Goal: Information Seeking & Learning: Learn about a topic

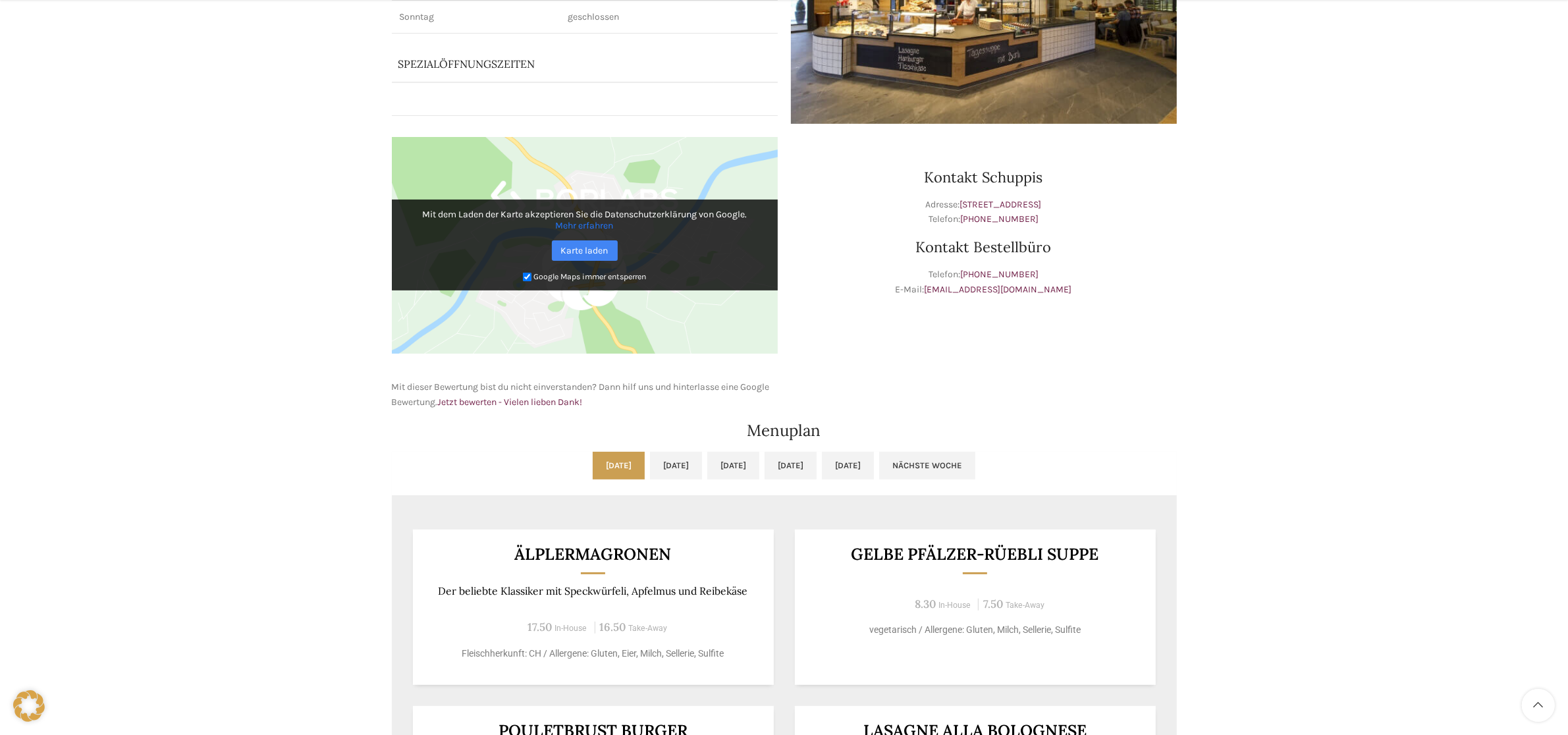
scroll to position [412, 0]
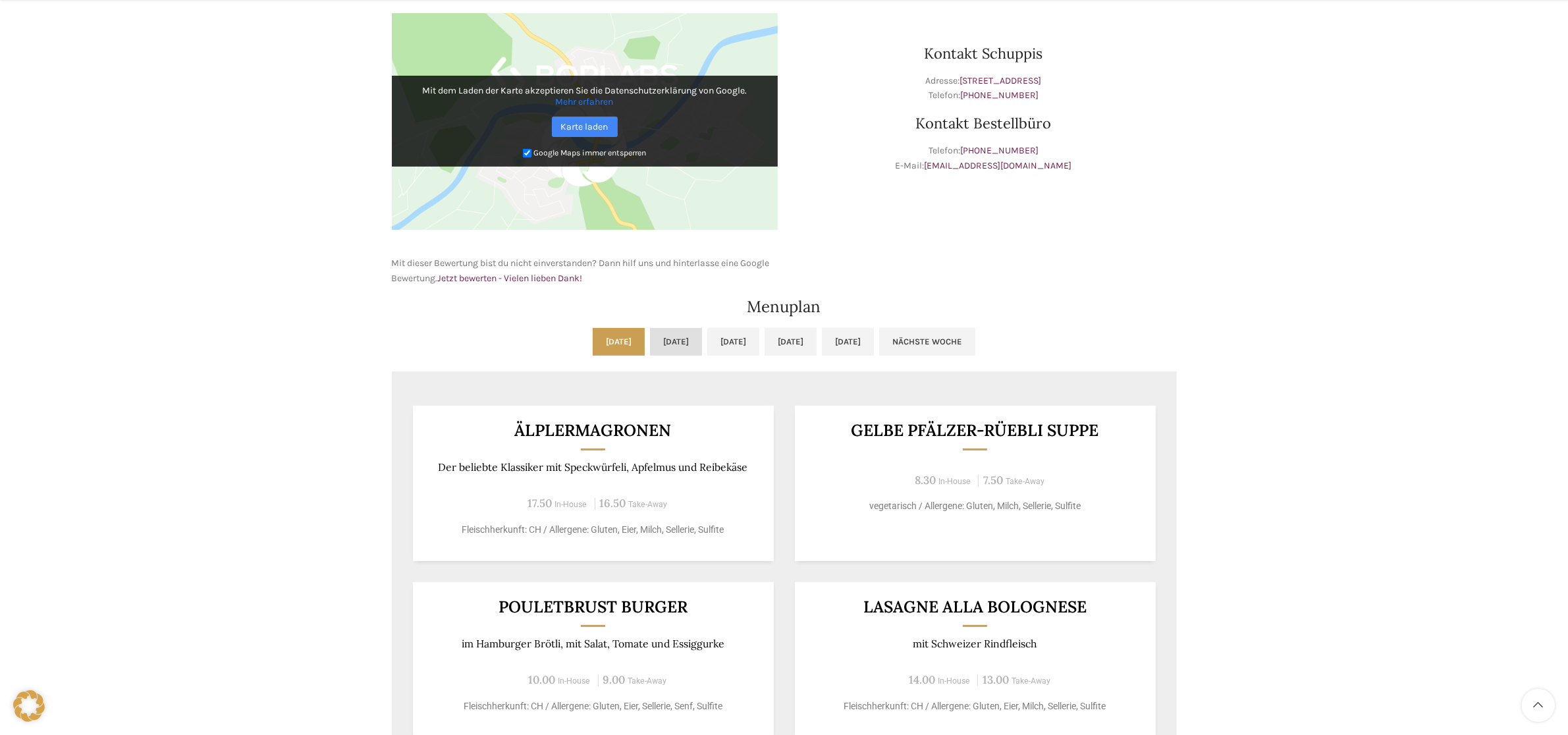
click at [650, 341] on link "[DATE]" at bounding box center [676, 342] width 52 height 28
drag, startPoint x: 517, startPoint y: 466, endPoint x: 627, endPoint y: 471, distance: 110.1
click at [627, 471] on p "in einer Cremesauce, dazu Kartoffelstock und Brokkoli" at bounding box center [593, 467] width 329 height 12
click at [703, 468] on p "in einer Cremesauce, dazu Kartoffelstock und Brokkoli" at bounding box center [593, 467] width 329 height 12
click at [759, 522] on div "Hackbällchen in einer Cremesauce, dazu Kartoffelstock und Brokkoli 17.50 In-Hou…" at bounding box center [594, 483] width 361 height 155
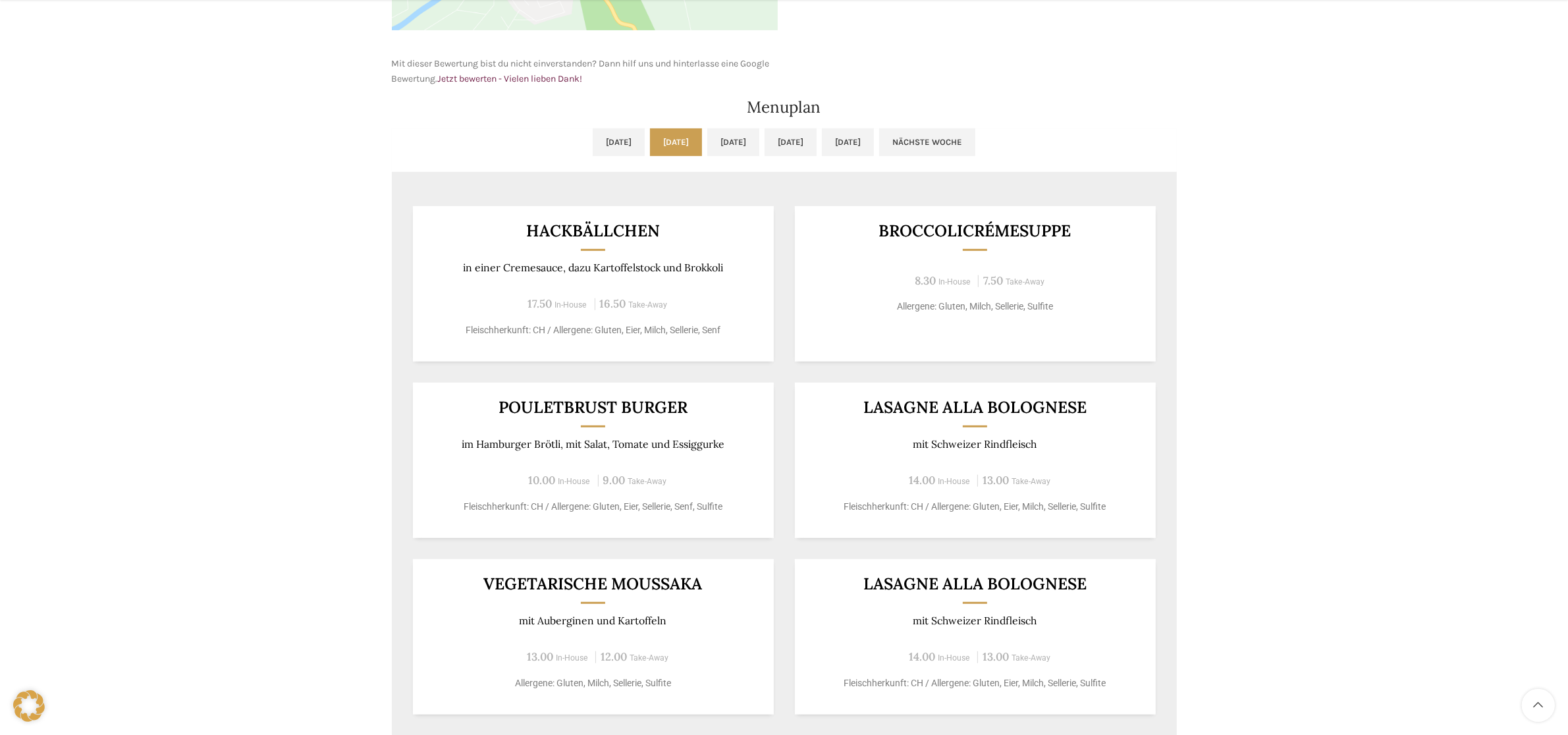
scroll to position [658, 0]
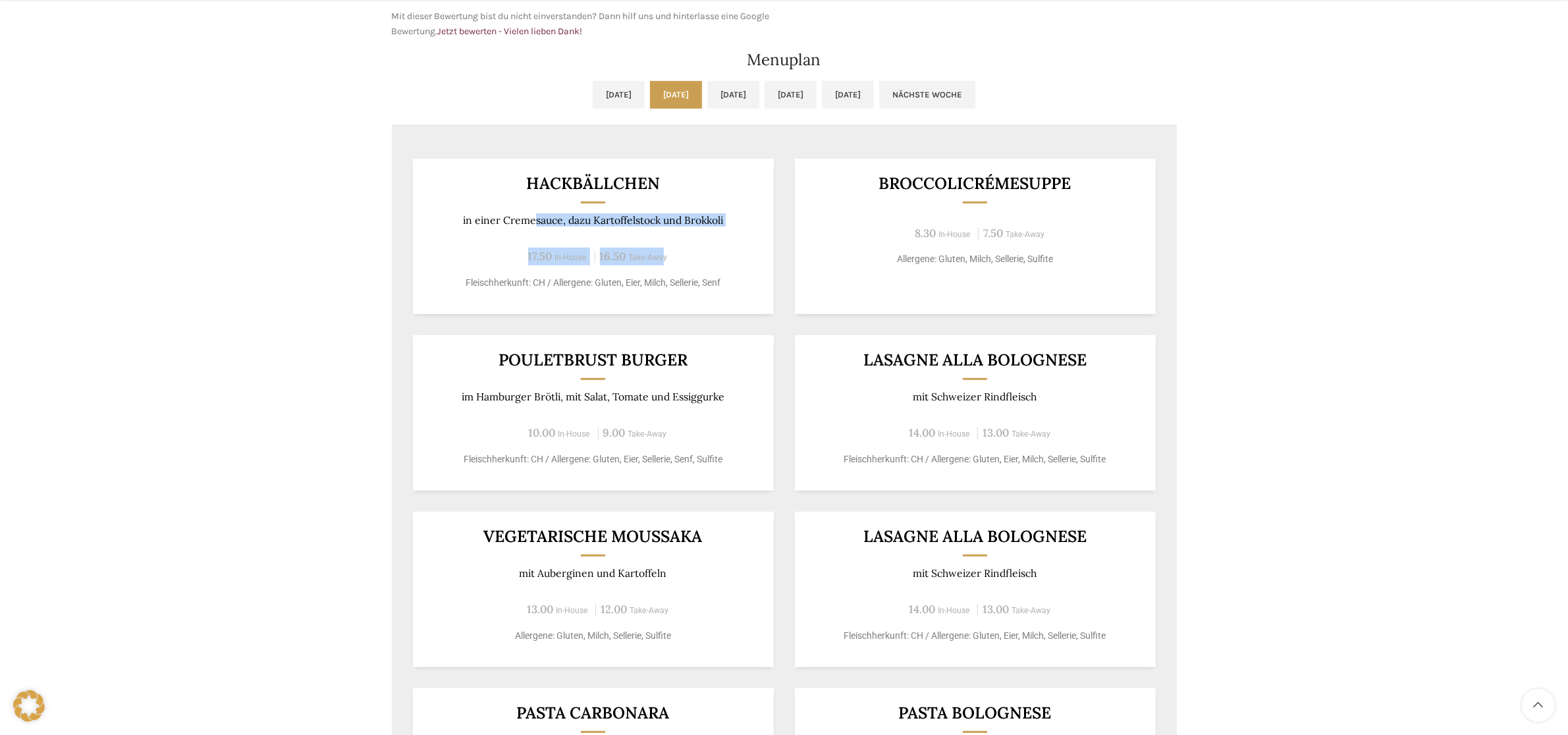
drag, startPoint x: 532, startPoint y: 218, endPoint x: 715, endPoint y: 265, distance: 188.9
click at [681, 250] on div "Hackbällchen in einer Cremesauce, dazu Kartoffelstock und Brokkoli 17.50 In-Hou…" at bounding box center [594, 236] width 361 height 155
click at [759, 256] on div "Hackbällchen in einer Cremesauce, dazu Kartoffelstock und Brokkoli 17.50 In-Hou…" at bounding box center [594, 236] width 361 height 155
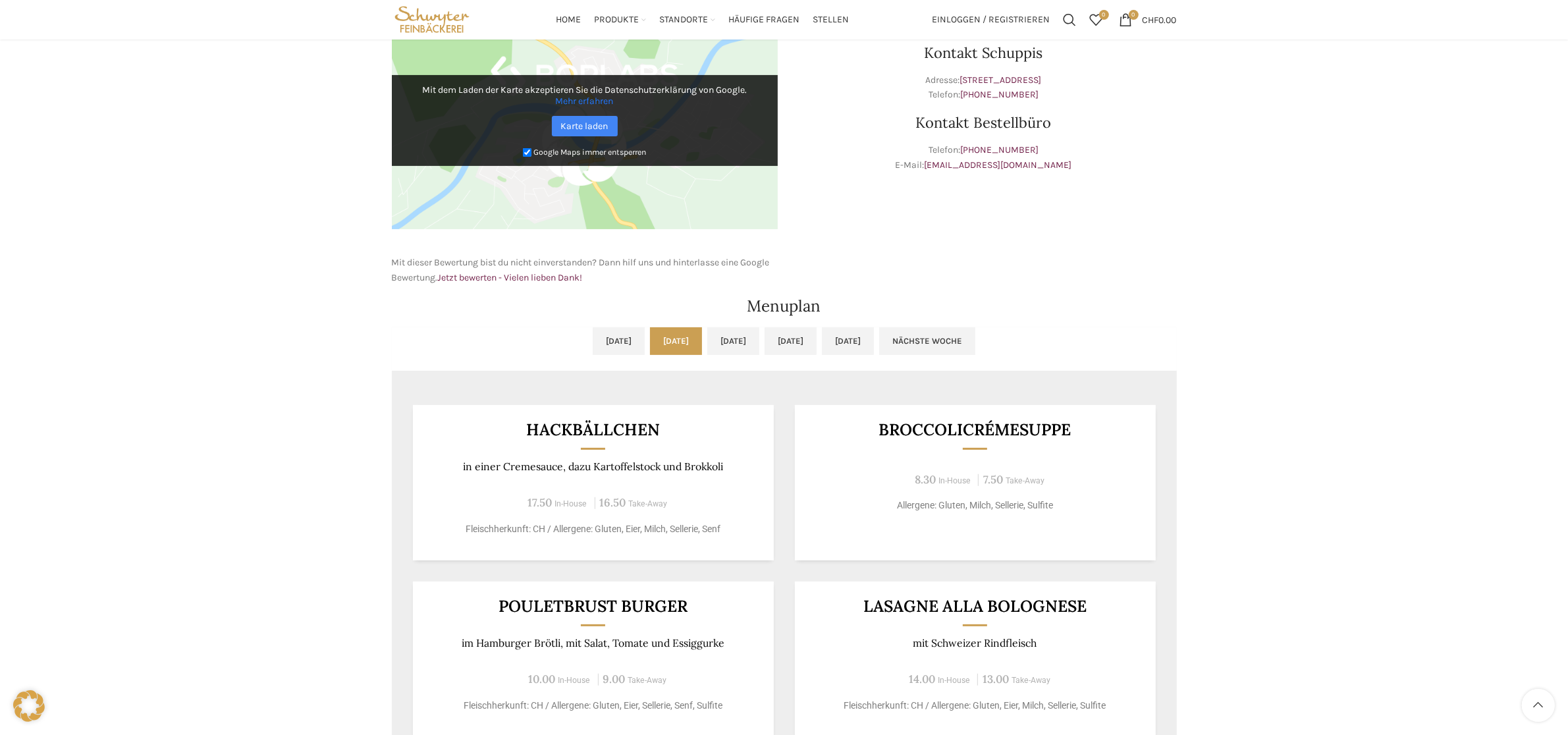
scroll to position [412, 0]
drag, startPoint x: 487, startPoint y: 468, endPoint x: 638, endPoint y: 476, distance: 151.2
click at [638, 476] on div "Hackbällchen in einer Cremesauce, dazu Kartoffelstock und Brokkoli 17.50 In-Hou…" at bounding box center [594, 483] width 361 height 155
